Goal: Use online tool/utility: Utilize a website feature to perform a specific function

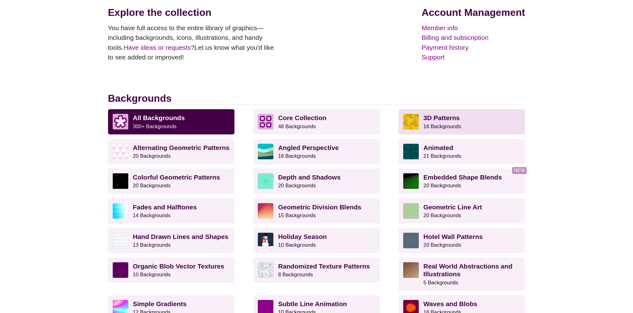
scroll to position [149, 0]
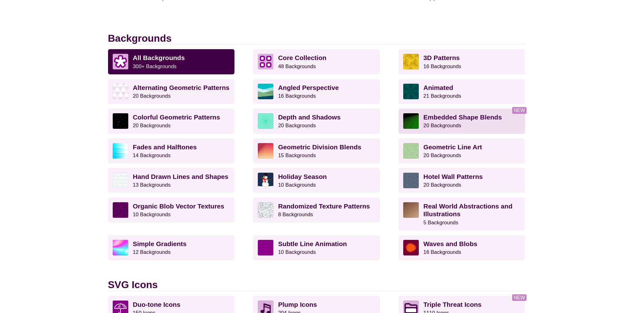
click at [489, 120] on strong "Embedded Shape Blends" at bounding box center [462, 117] width 78 height 7
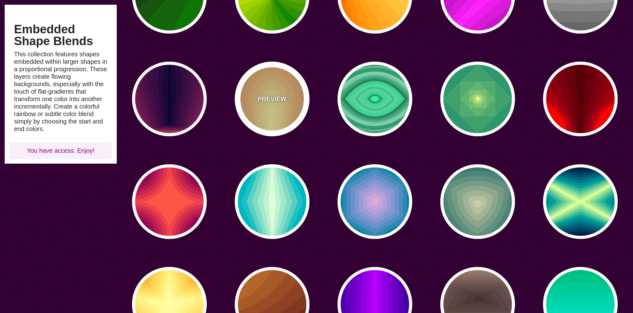
scroll to position [40, 0]
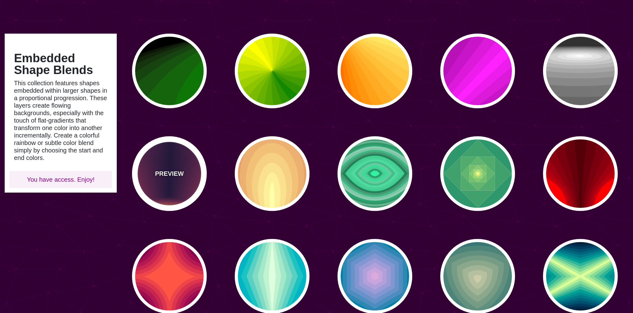
click at [139, 176] on div "PREVIEW" at bounding box center [169, 173] width 75 height 75
type input "#FFDD55"
type input "#110033"
type input "0"
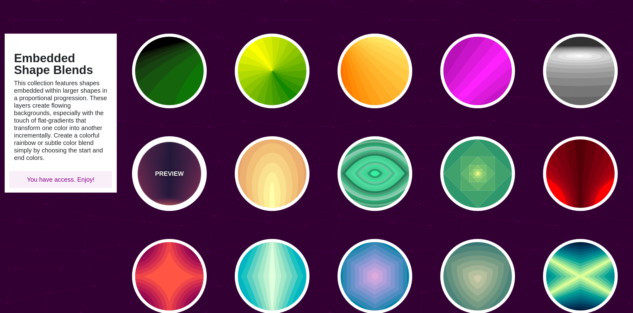
type input "0"
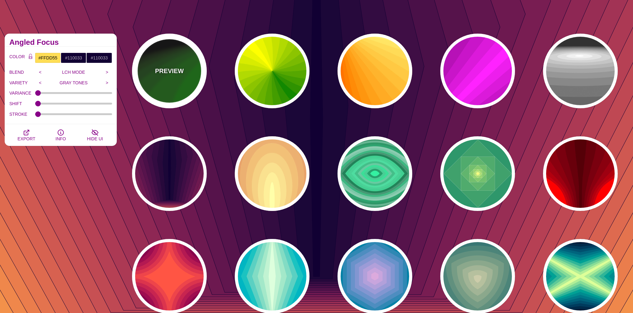
click at [161, 61] on div "PREVIEW" at bounding box center [169, 71] width 75 height 75
type input "#000000"
type input "#008800"
type input "#FFFFFF"
type input "1"
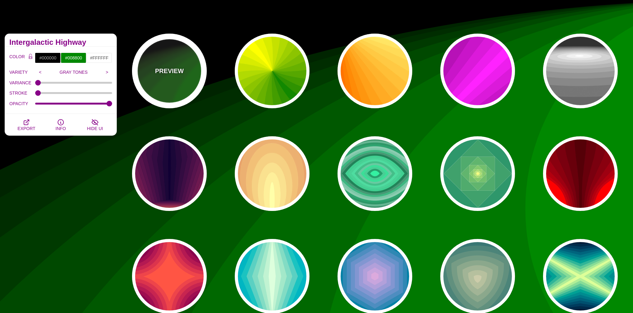
scroll to position [0, 0]
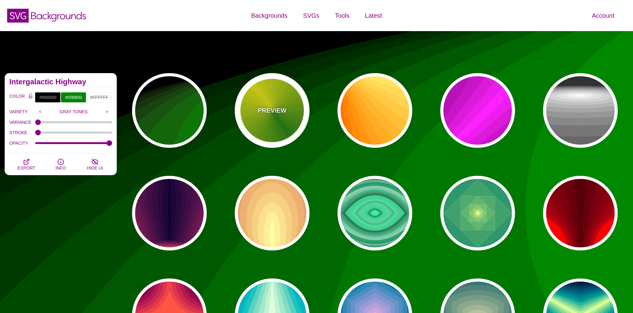
click at [288, 101] on div "PREVIEW" at bounding box center [272, 110] width 75 height 75
type input "#118800"
type input "#FFFF00"
type input "0"
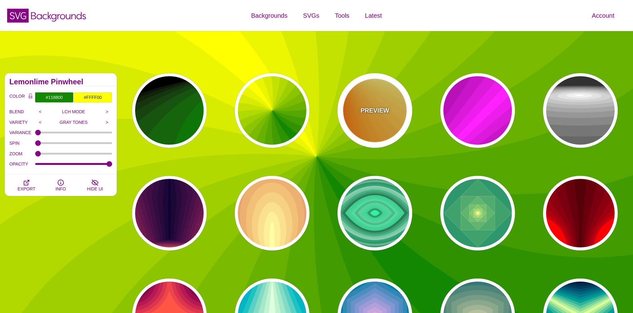
click at [359, 94] on div "PREVIEW" at bounding box center [374, 110] width 75 height 75
type input "#FF6600"
type input "#FFFF88"
type input "1"
type input "0.2"
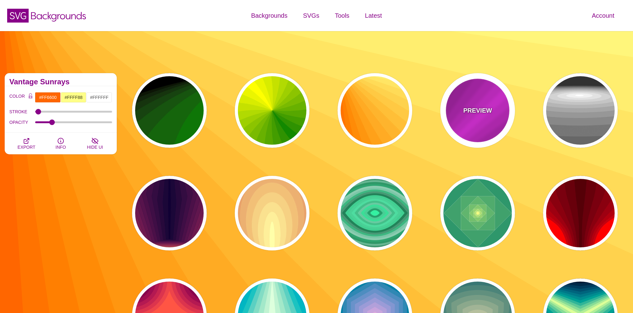
click at [485, 100] on div "PREVIEW" at bounding box center [477, 110] width 75 height 75
type input "#FF22FF"
type input "#550055"
type input "0"
type input "1"
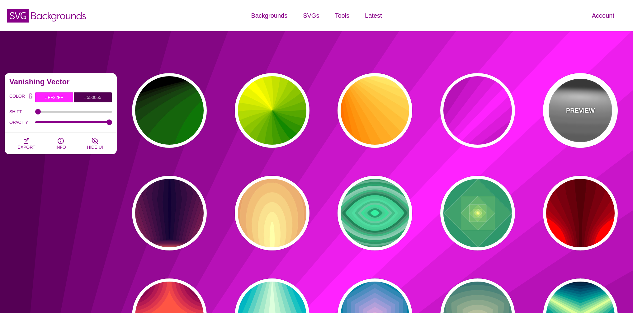
click at [575, 102] on div "PREVIEW" at bounding box center [580, 110] width 75 height 75
type input "#222222"
type input "#333333"
type input "0"
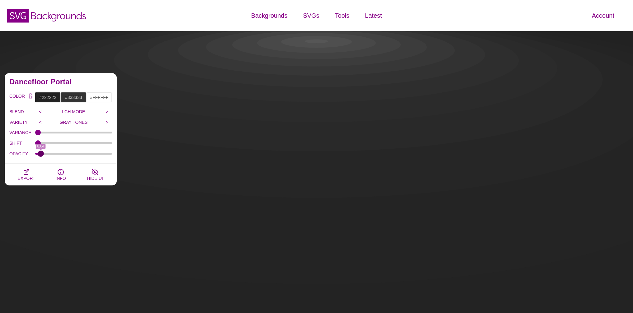
drag, startPoint x: 111, startPoint y: 155, endPoint x: 41, endPoint y: 159, distance: 69.9
type input "0.04"
click at [41, 155] on input "OPACITY" at bounding box center [73, 154] width 77 height 2
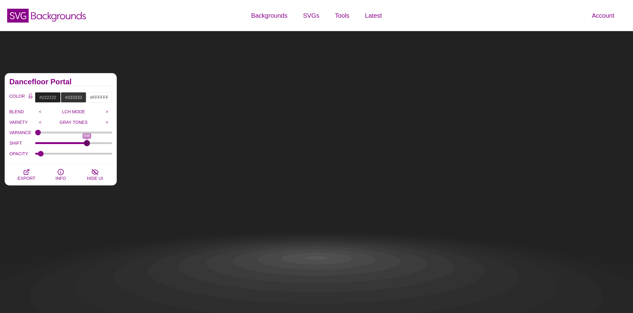
drag, startPoint x: 40, startPoint y: 142, endPoint x: 87, endPoint y: 144, distance: 46.4
type input "548"
click at [87, 144] on input "SHIFT" at bounding box center [73, 143] width 77 height 2
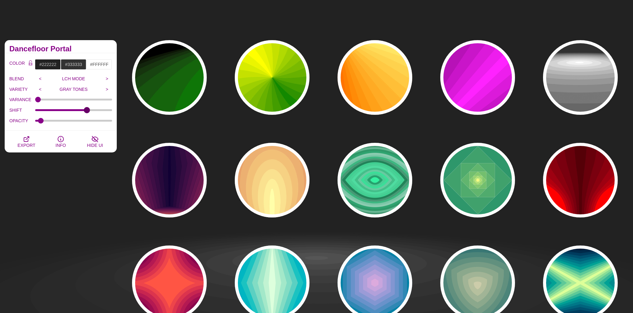
scroll to position [37, 0]
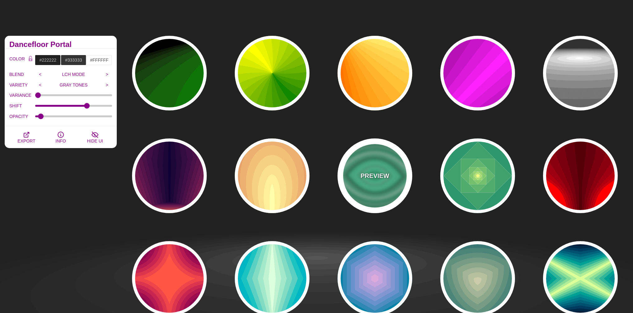
click at [377, 171] on p "PREVIEW" at bounding box center [374, 175] width 29 height 9
type input "#000000"
type input "#33FFAA"
type input "0.5"
type input "0"
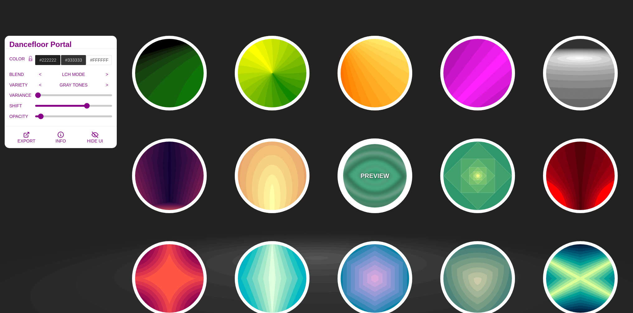
type input "0"
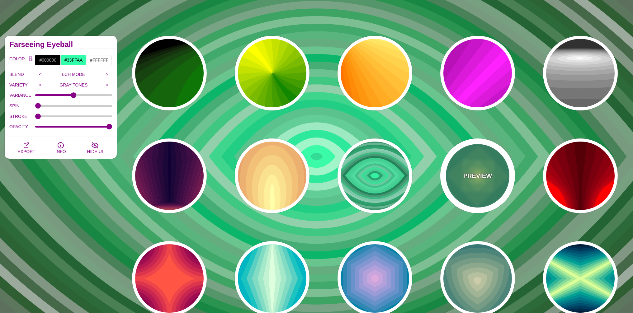
click at [470, 170] on div "PREVIEW" at bounding box center [477, 176] width 75 height 75
type input "#008266"
type input "#FFFF70"
type input "0"
type input "1"
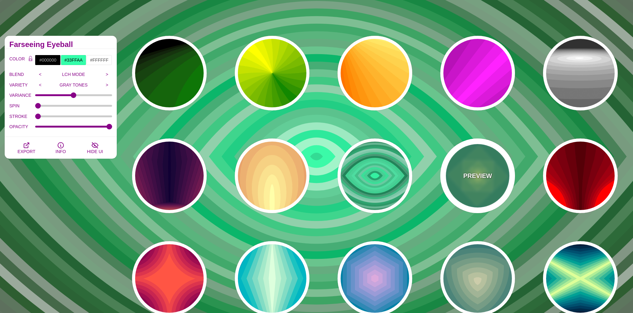
type input "1"
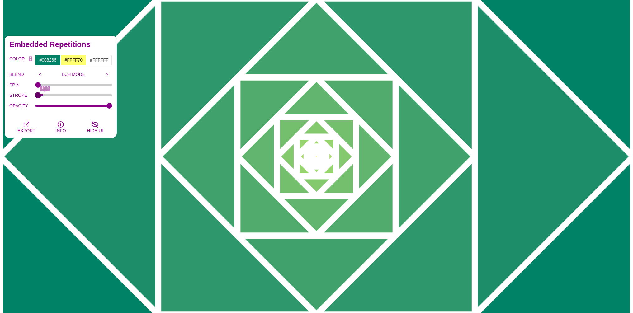
drag, startPoint x: 39, startPoint y: 95, endPoint x: 31, endPoint y: 102, distance: 11.0
type input "0"
click at [35, 96] on input "STROKE" at bounding box center [73, 95] width 77 height 2
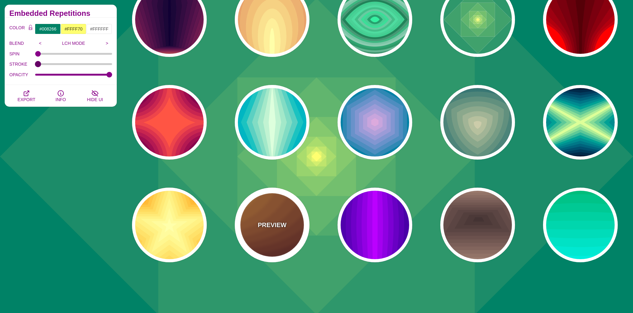
scroll to position [224, 0]
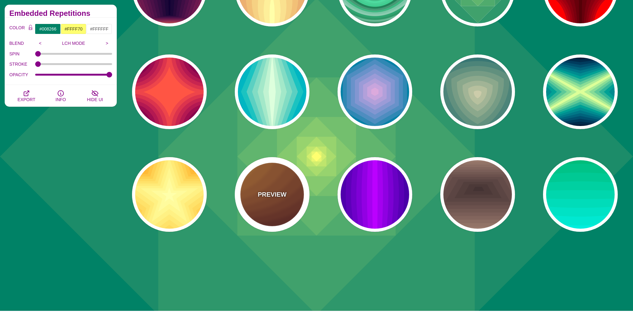
click at [257, 206] on div "PREVIEW" at bounding box center [272, 194] width 75 height 75
type input "#DD9933"
type input "#330000"
type input "1"
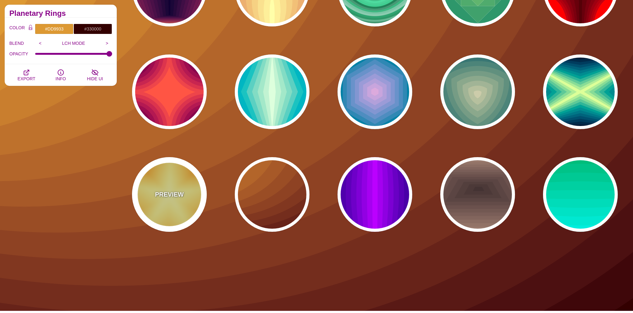
click at [147, 206] on div "PREVIEW" at bounding box center [169, 194] width 75 height 75
type input "#DD5500"
type input "#FFFFAA"
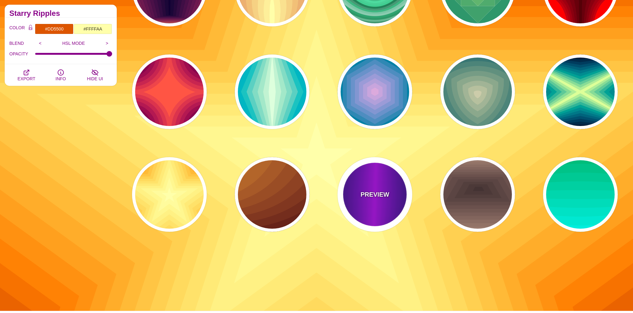
click at [370, 196] on p "PREVIEW" at bounding box center [374, 194] width 29 height 9
type input "#000022"
type input "#BB00FF"
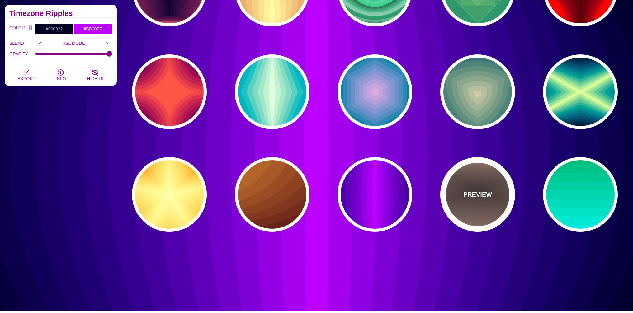
drag, startPoint x: 464, startPoint y: 184, endPoint x: 480, endPoint y: 183, distance: 16.2
click at [464, 184] on div "PREVIEW" at bounding box center [477, 194] width 75 height 75
type input "#AA8877"
type input "#443333"
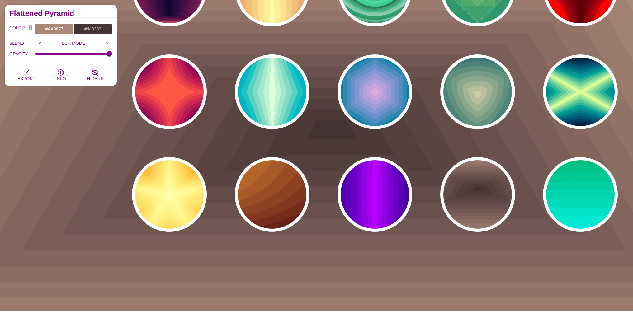
click at [535, 183] on div "PREVIEW PREVIEW PREVIEW PREVIEW PREVIEW PREVIEW PREVIEW PREVIEW PREVIEW PREVIEW…" at bounding box center [376, 40] width 511 height 392
